Goal: Browse casually: Explore the website without a specific task or goal

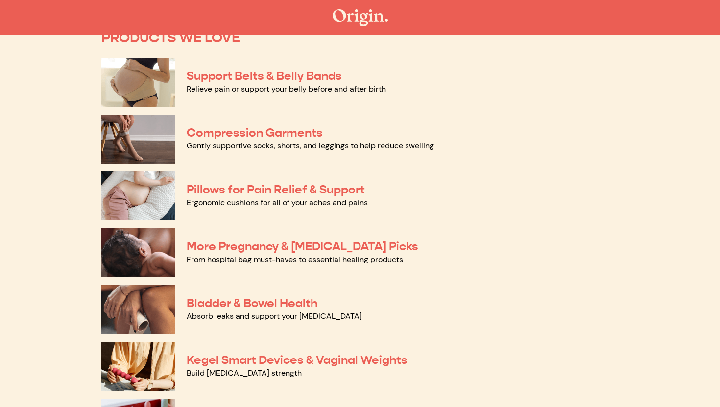
scroll to position [82, 0]
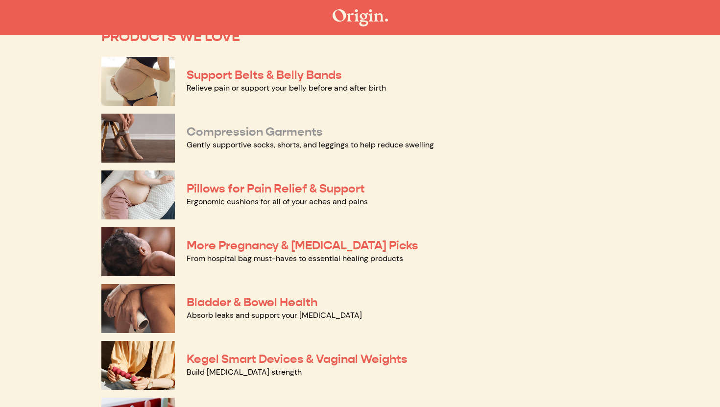
click at [266, 134] on link "Compression Garments" at bounding box center [255, 131] width 136 height 15
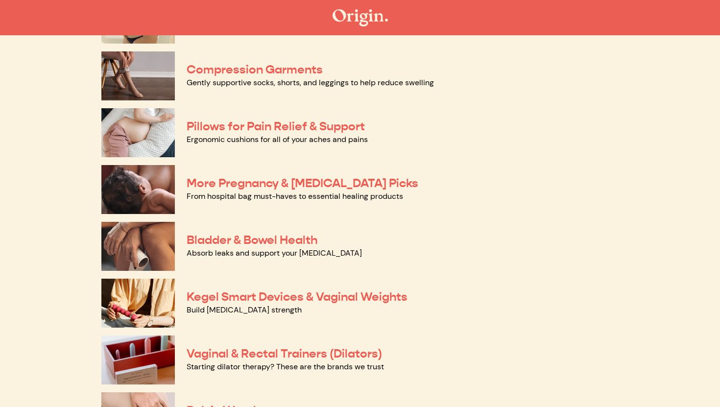
scroll to position [151, 0]
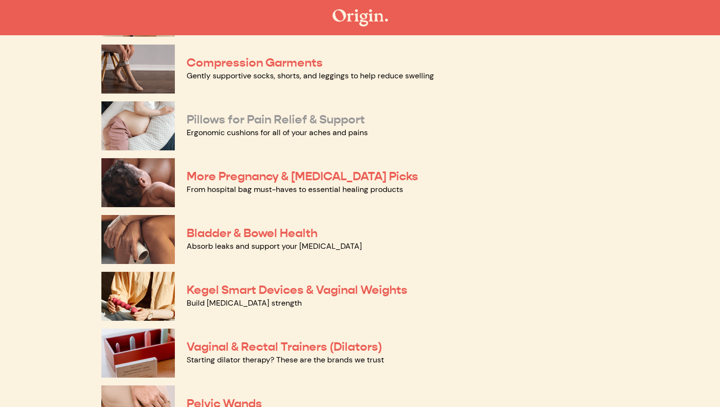
click at [222, 118] on link "Pillows for Pain Relief & Support" at bounding box center [276, 119] width 178 height 15
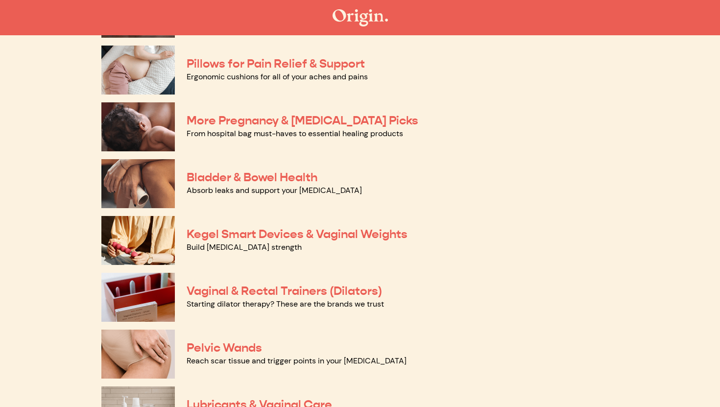
scroll to position [208, 0]
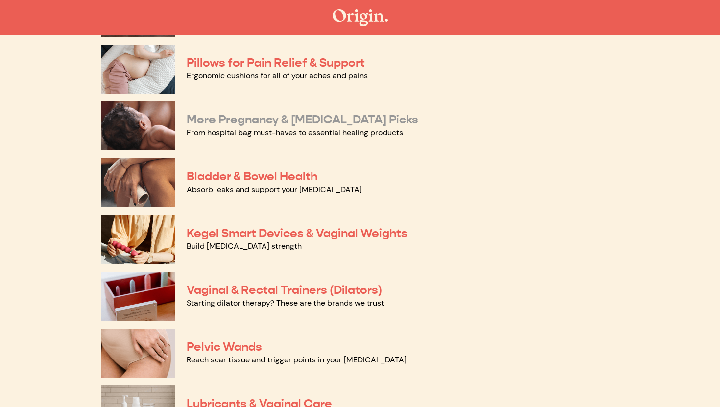
click at [224, 121] on link "More Pregnancy & Postpartum Picks" at bounding box center [303, 119] width 232 height 15
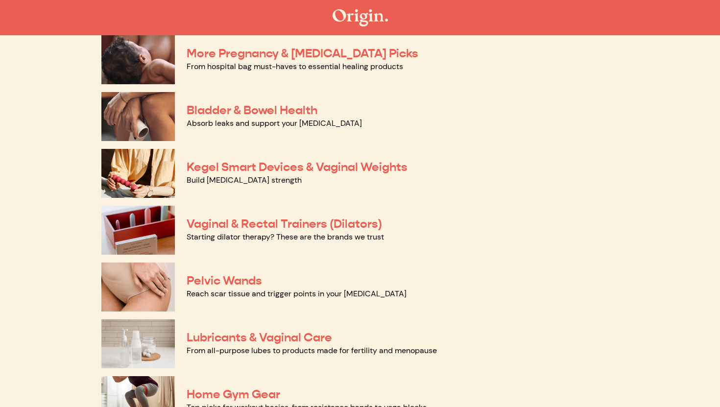
scroll to position [276, 0]
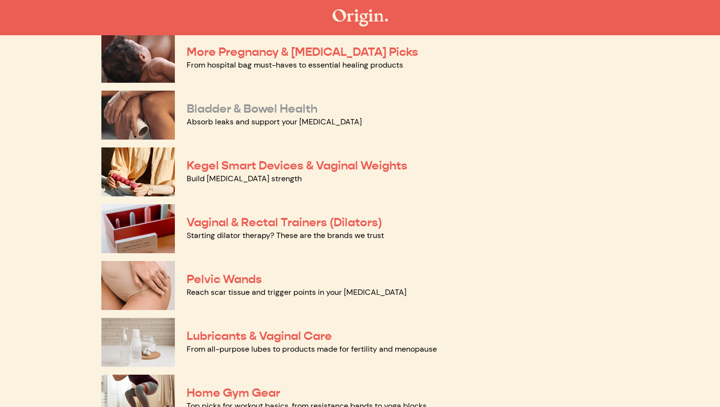
click at [209, 112] on link "Bladder & Bowel Health" at bounding box center [252, 108] width 131 height 15
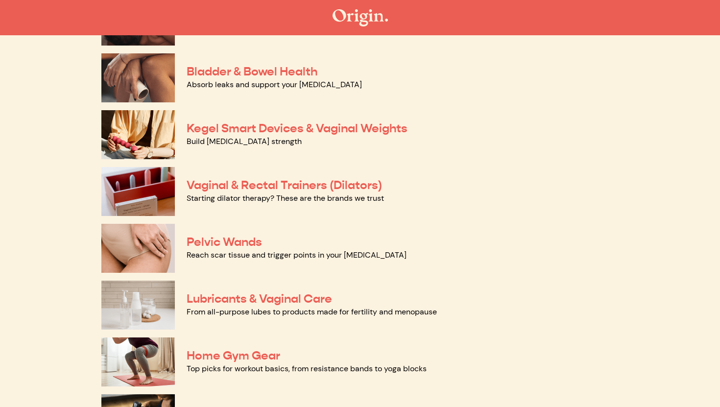
scroll to position [315, 0]
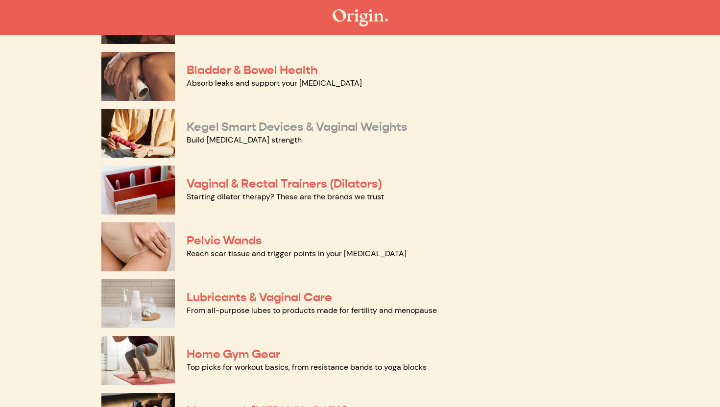
click at [204, 129] on link "Kegel Smart Devices & Vaginal Weights" at bounding box center [297, 127] width 221 height 15
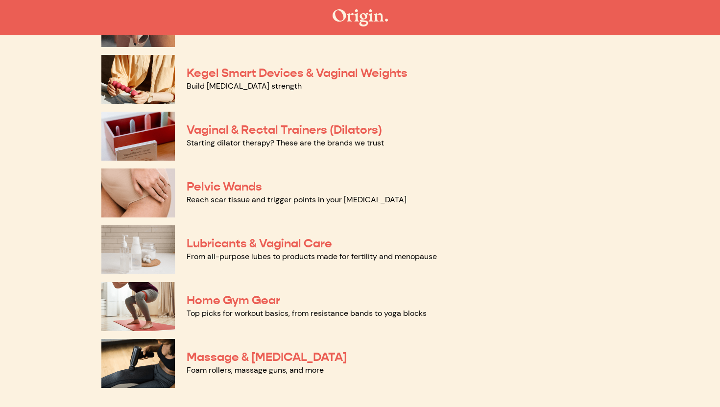
scroll to position [370, 0]
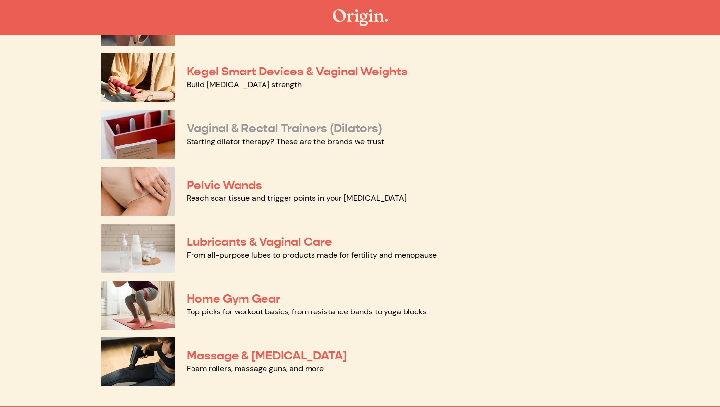
click at [225, 129] on link "Vaginal & Rectal Trainers (Dilators)" at bounding box center [284, 128] width 195 height 15
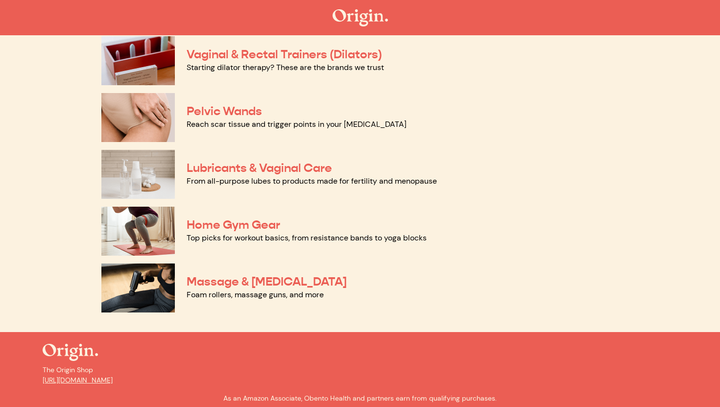
scroll to position [449, 0]
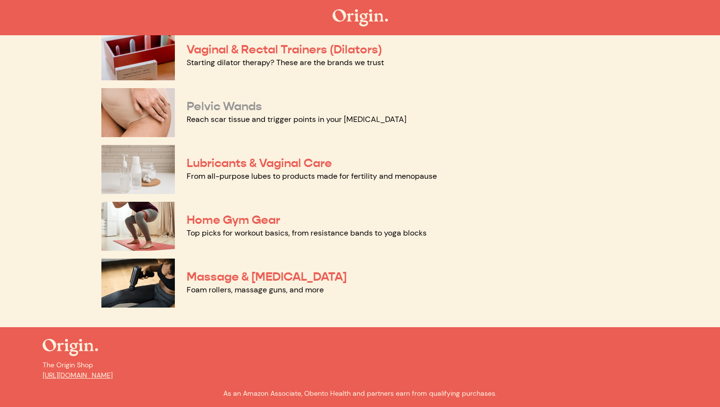
click at [206, 102] on link "Pelvic Wands" at bounding box center [224, 106] width 75 height 15
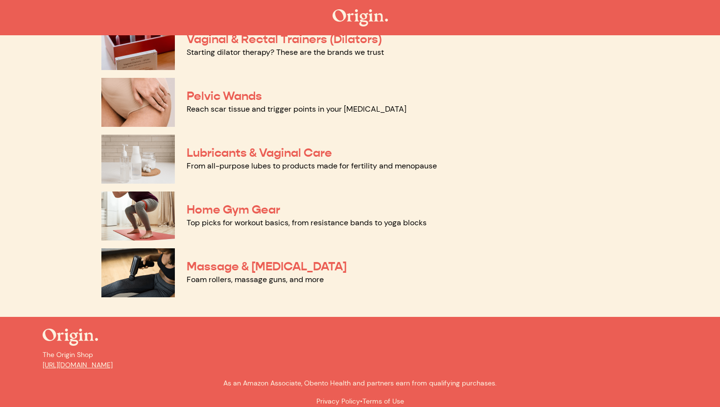
scroll to position [468, 0]
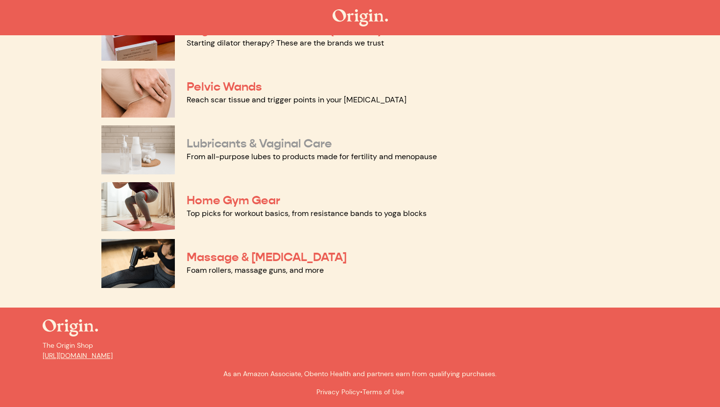
click at [225, 140] on link "Lubricants & Vaginal Care" at bounding box center [260, 143] width 146 height 15
click at [262, 201] on link "Home Gym Gear" at bounding box center [234, 200] width 94 height 15
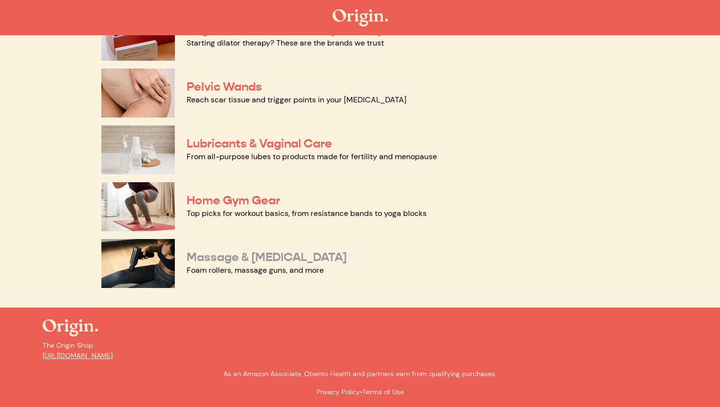
click at [237, 262] on link "Massage & [MEDICAL_DATA]" at bounding box center [267, 257] width 160 height 15
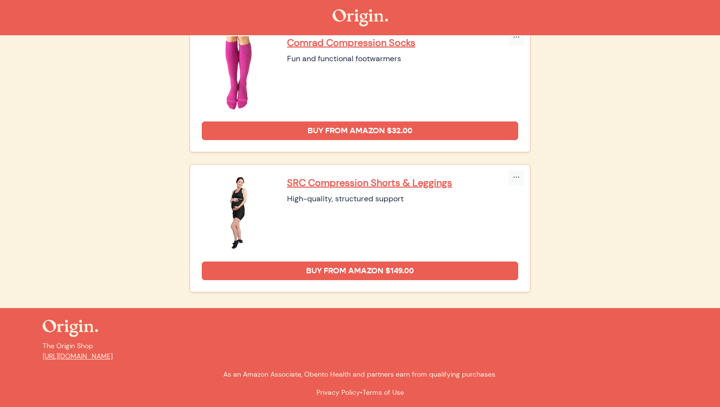
scroll to position [404, 0]
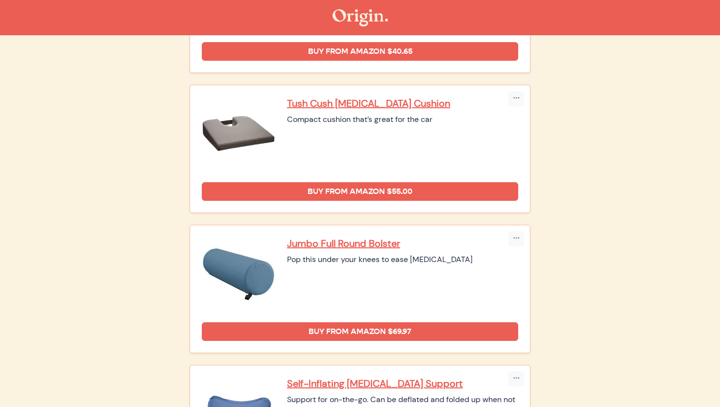
scroll to position [478, 0]
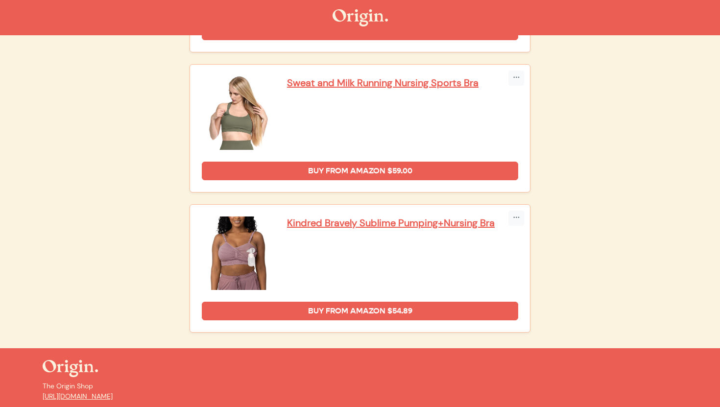
scroll to position [2058, 0]
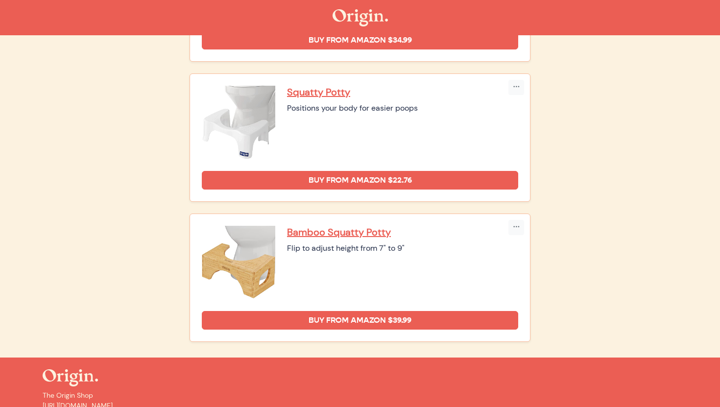
scroll to position [659, 0]
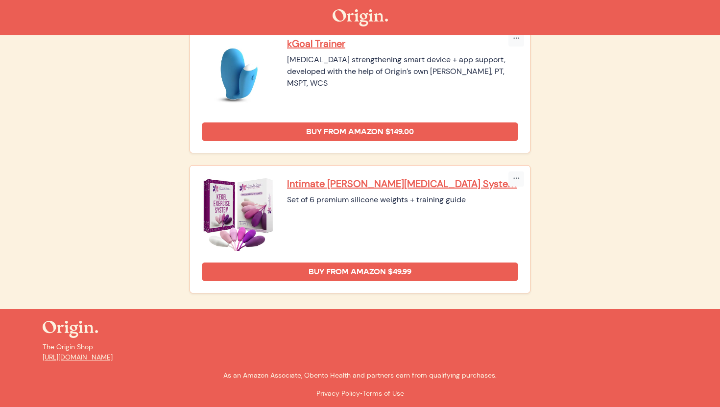
scroll to position [283, 0]
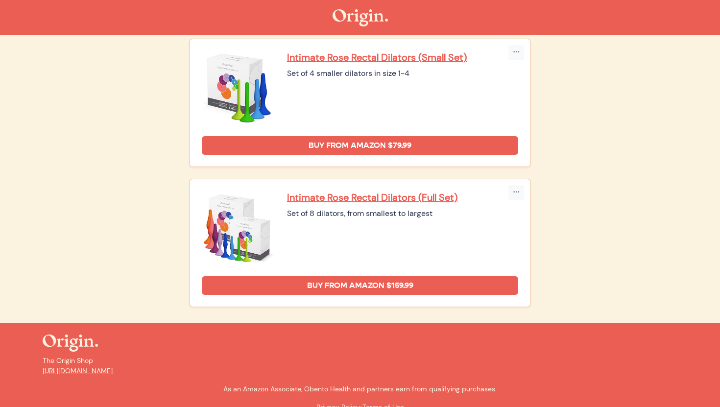
scroll to position [1251, 0]
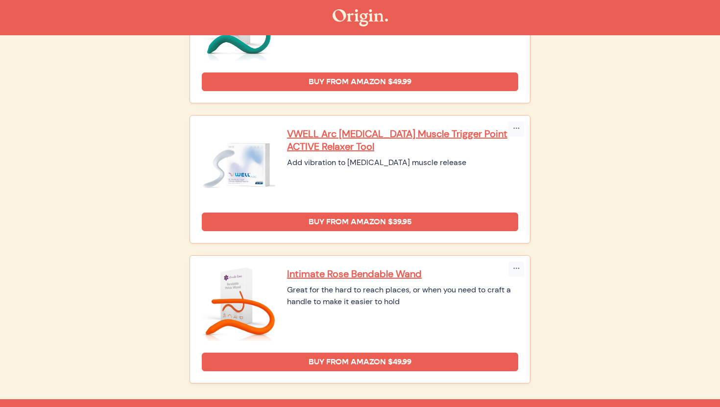
scroll to position [400, 0]
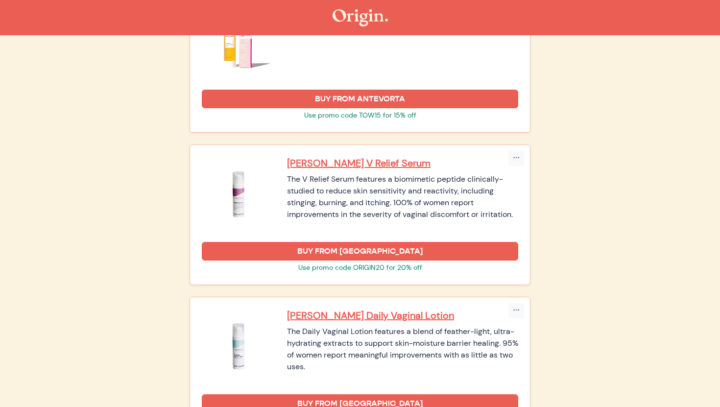
scroll to position [1162, 0]
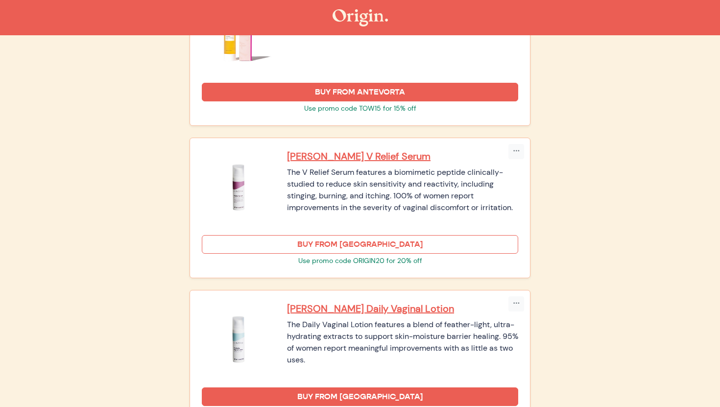
click at [345, 241] on link "BUY FROM [GEOGRAPHIC_DATA]" at bounding box center [360, 244] width 316 height 19
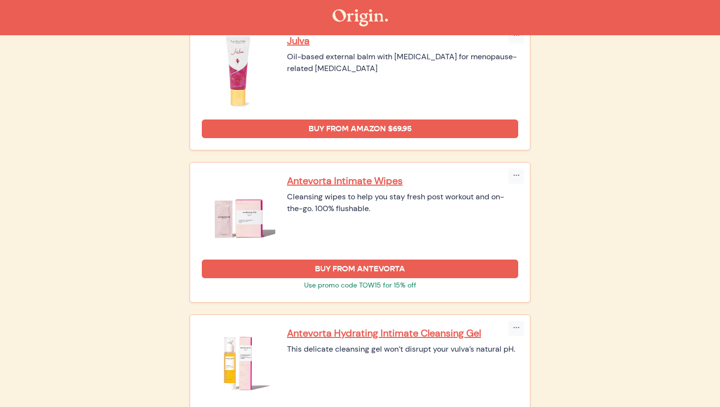
scroll to position [828, 0]
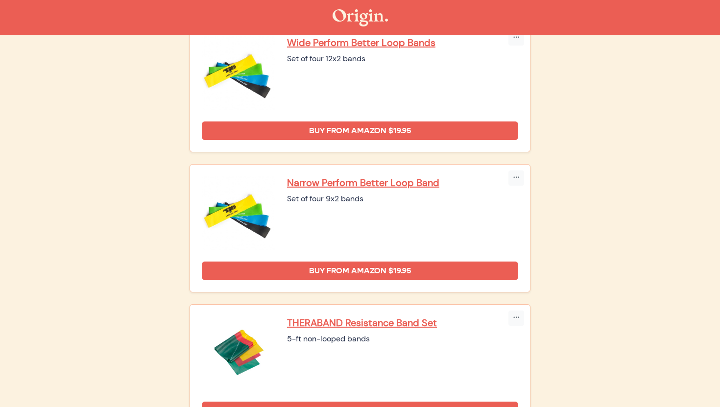
scroll to position [125, 0]
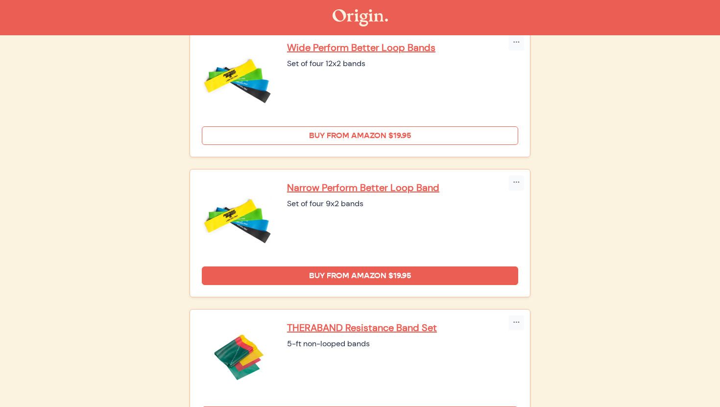
click at [312, 133] on link "Buy from Amazon $19.95" at bounding box center [360, 135] width 316 height 19
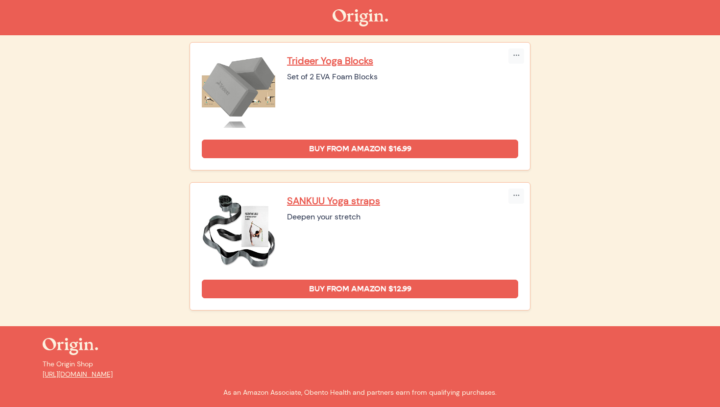
scroll to position [831, 0]
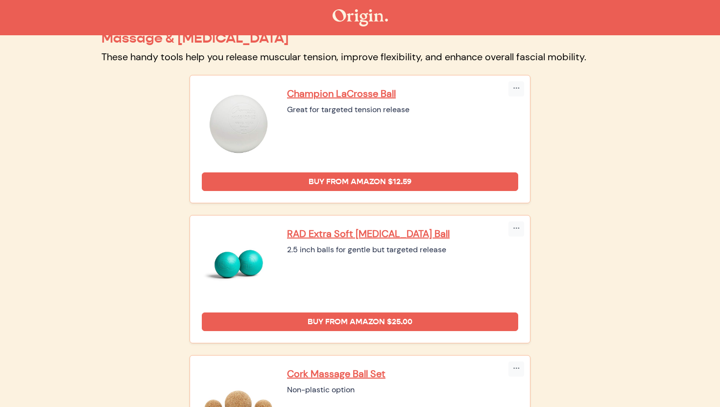
scroll to position [68, 0]
